Goal: Information Seeking & Learning: Check status

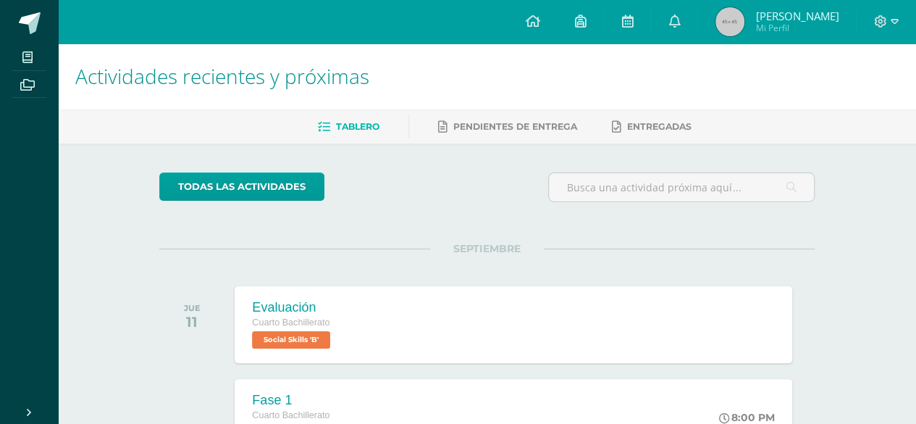
click at [713, 35] on span "Johanna Gabriela Mi Perfil" at bounding box center [777, 21] width 129 height 29
click at [717, 25] on img at bounding box center [730, 21] width 29 height 29
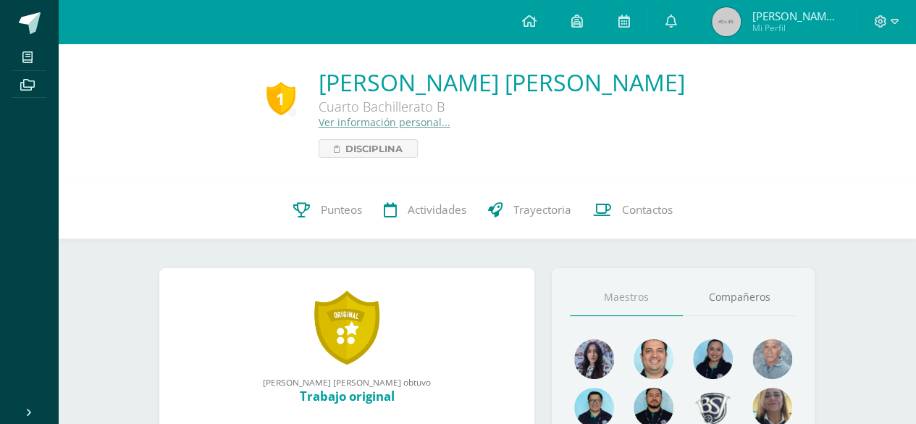
click at [717, 25] on img at bounding box center [726, 21] width 29 height 29
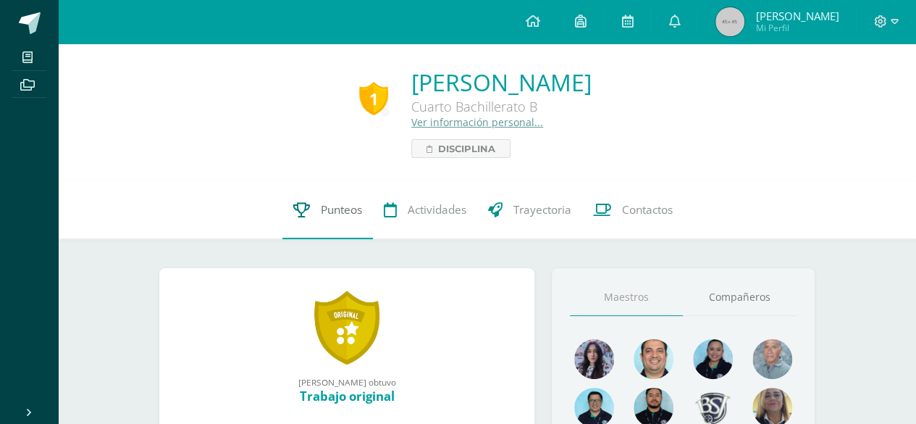
click at [353, 209] on span "Punteos" at bounding box center [341, 209] width 41 height 15
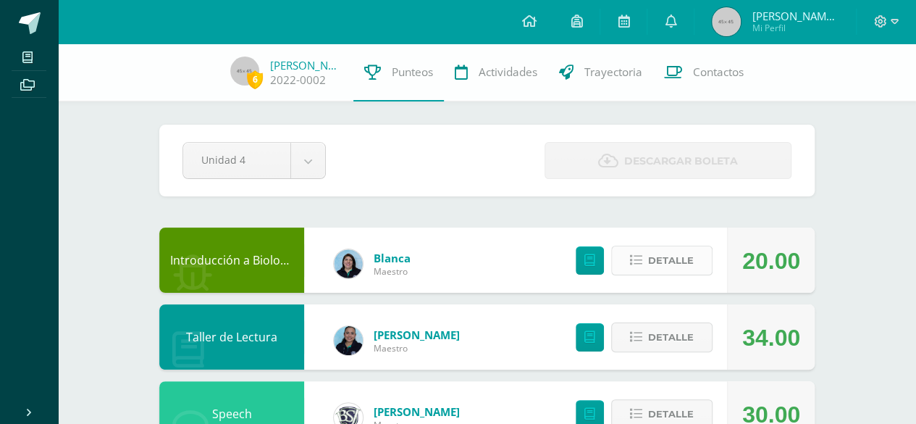
click at [629, 273] on button "Detalle" at bounding box center [661, 261] width 101 height 30
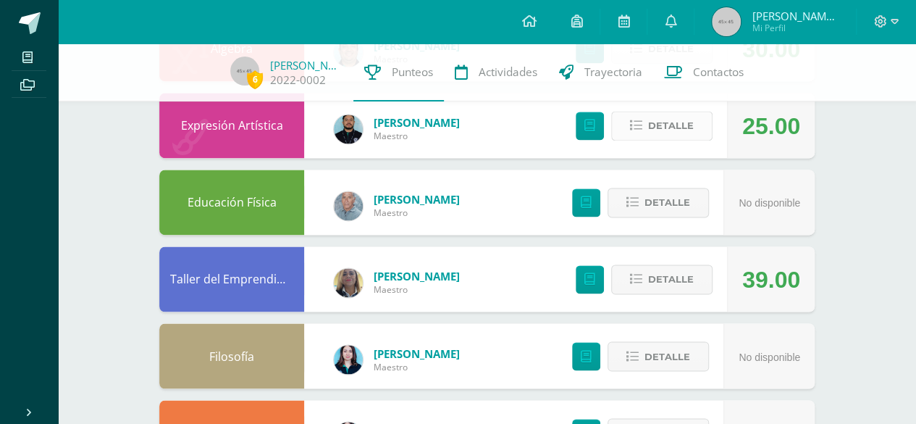
scroll to position [1051, 0]
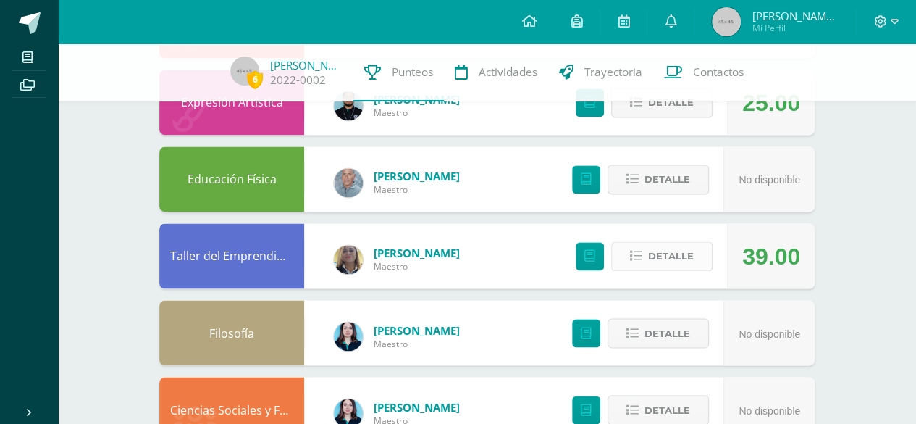
click at [668, 256] on span "Detalle" at bounding box center [671, 256] width 46 height 27
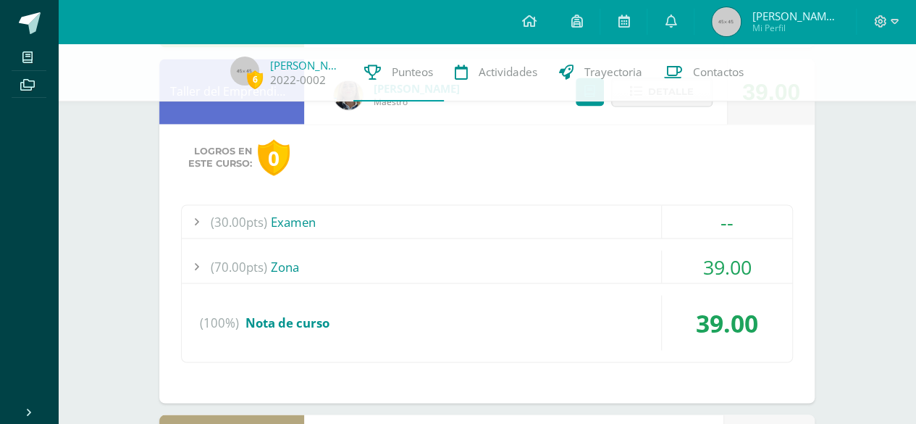
scroll to position [1232, 0]
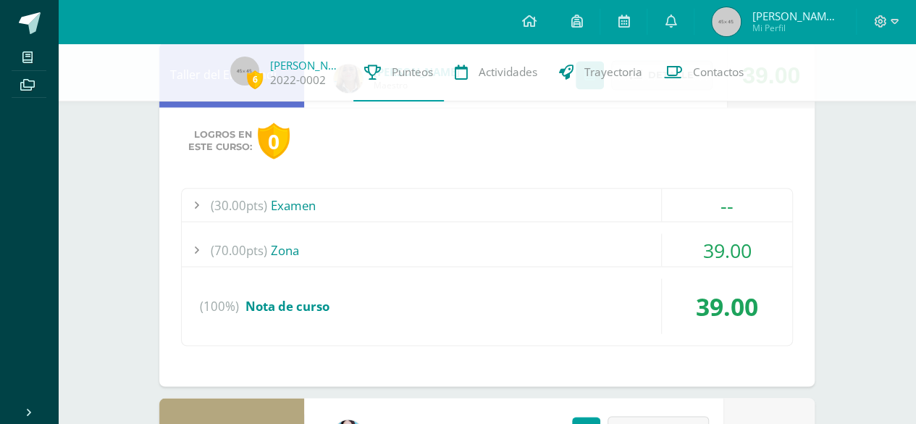
click at [200, 243] on div at bounding box center [196, 249] width 29 height 33
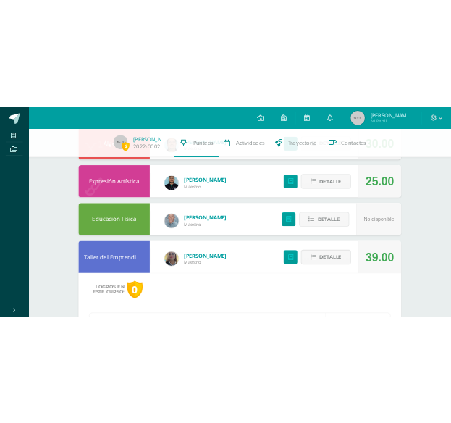
scroll to position [1002, 0]
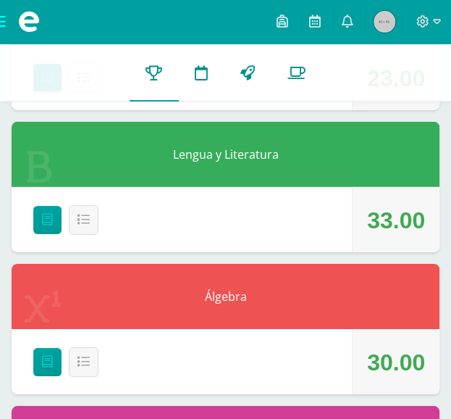
scroll to position [1002, 0]
